Goal: Transaction & Acquisition: Purchase product/service

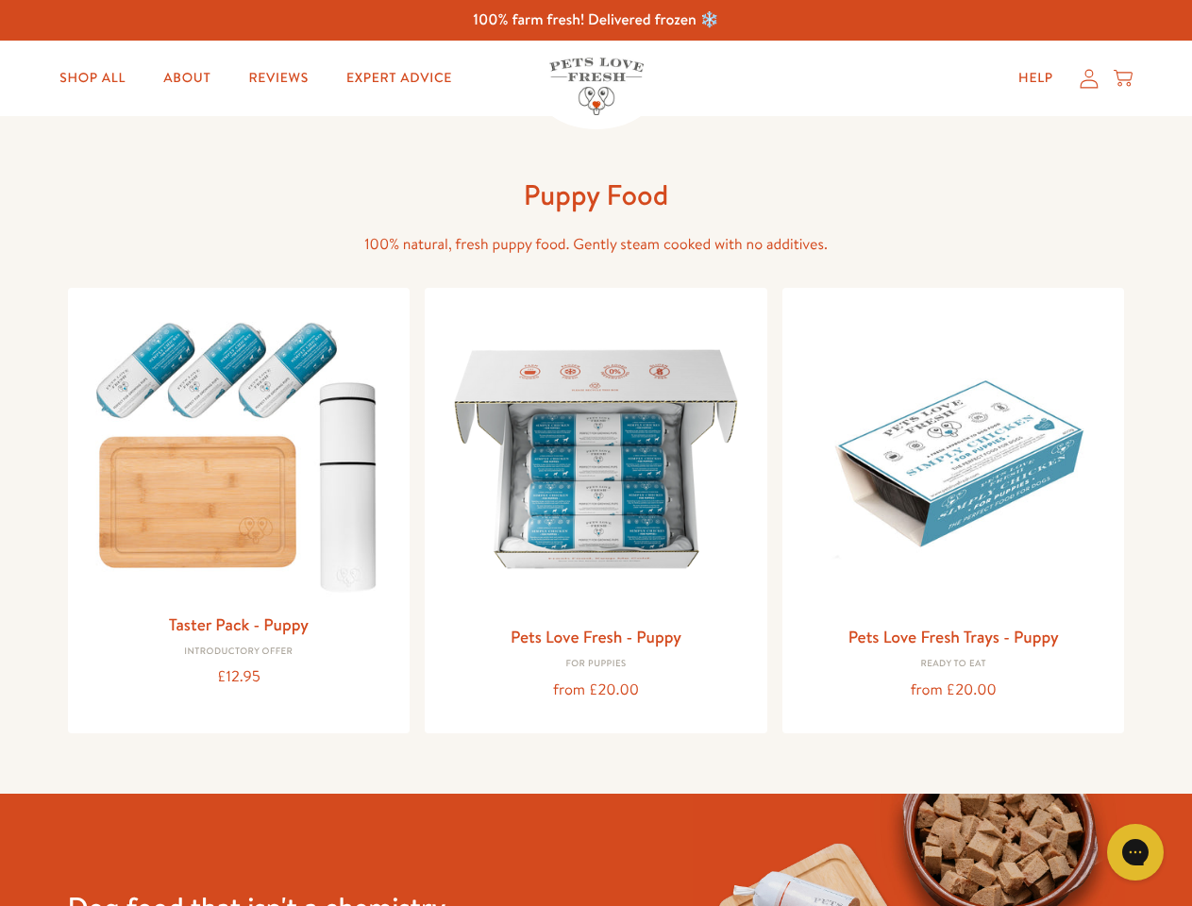
click at [1135, 852] on icon "Gorgias live chat" at bounding box center [1135, 852] width 18 height 18
